Goal: Task Accomplishment & Management: Use online tool/utility

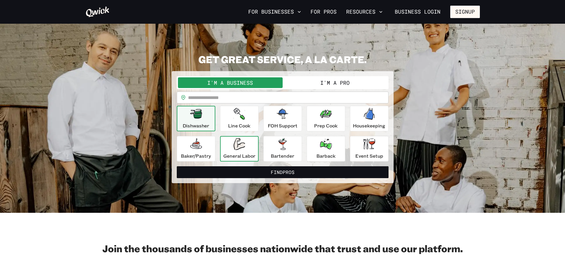
click at [238, 149] on icon "button" at bounding box center [239, 144] width 12 height 12
click at [280, 172] on button "Find Pros" at bounding box center [283, 172] width 212 height 12
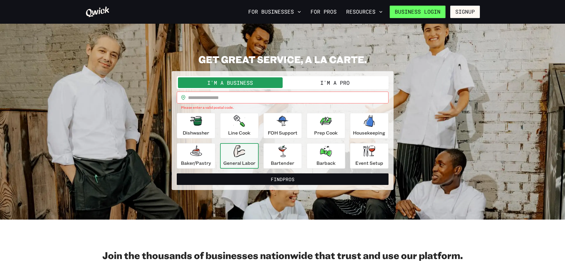
click at [419, 12] on link "Business Login" at bounding box center [417, 12] width 56 height 12
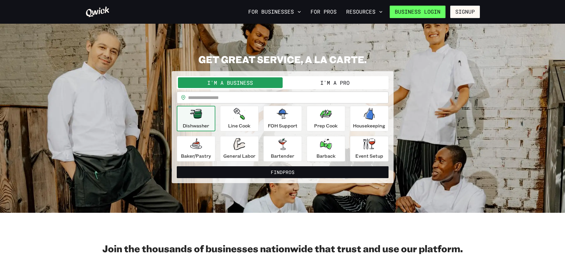
click at [421, 13] on link "Business Login" at bounding box center [417, 12] width 56 height 12
